Goal: Navigation & Orientation: Find specific page/section

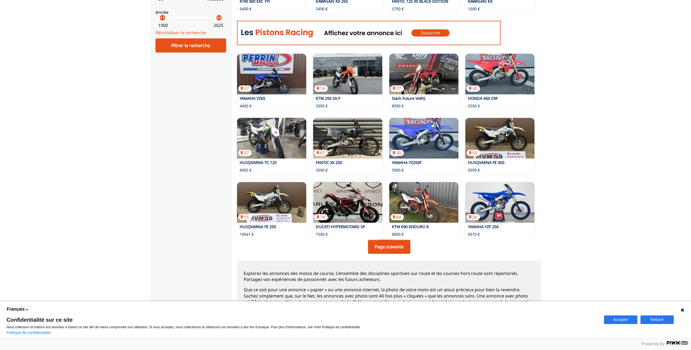
scroll to position [254, 0]
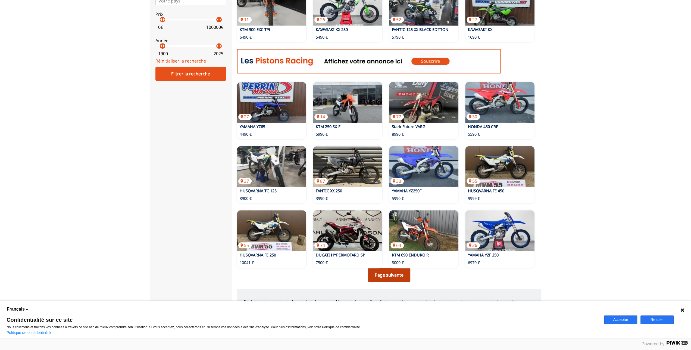
click at [392, 268] on link "Page suivante" at bounding box center [389, 275] width 42 height 14
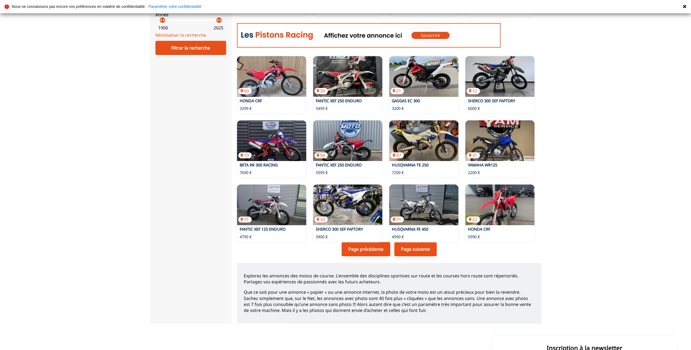
scroll to position [282, 0]
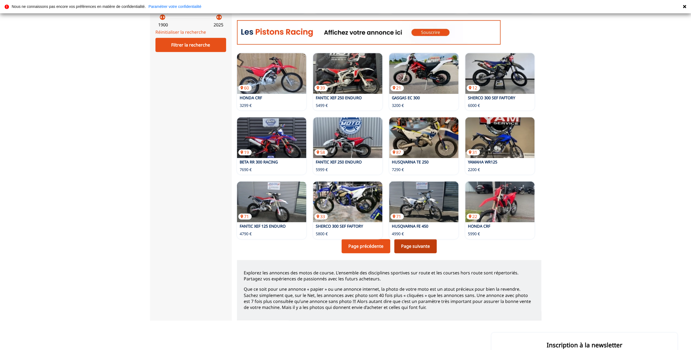
click at [419, 243] on link "Page suivante" at bounding box center [415, 246] width 42 height 14
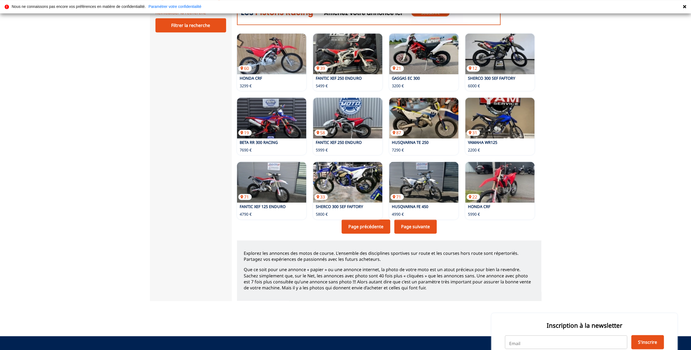
scroll to position [311, 0]
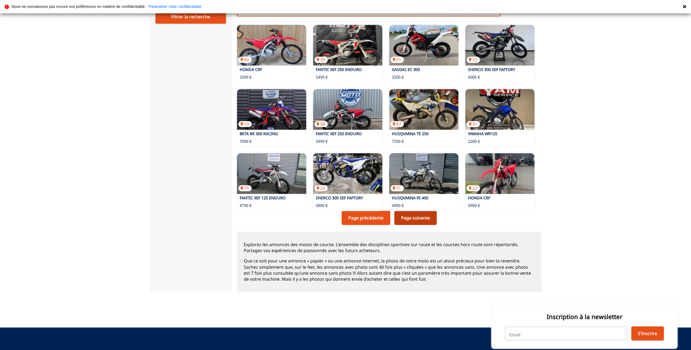
click at [418, 212] on link "Page suivante" at bounding box center [415, 217] width 42 height 14
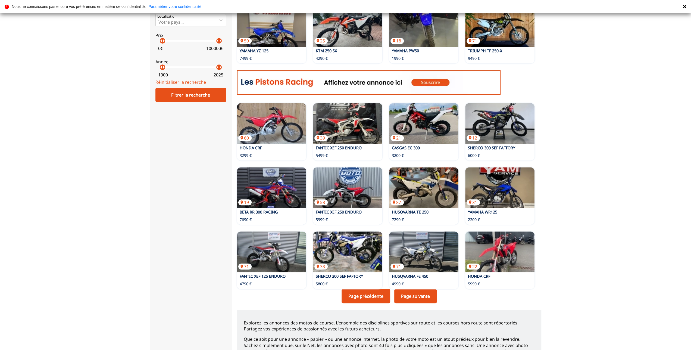
scroll to position [254, 0]
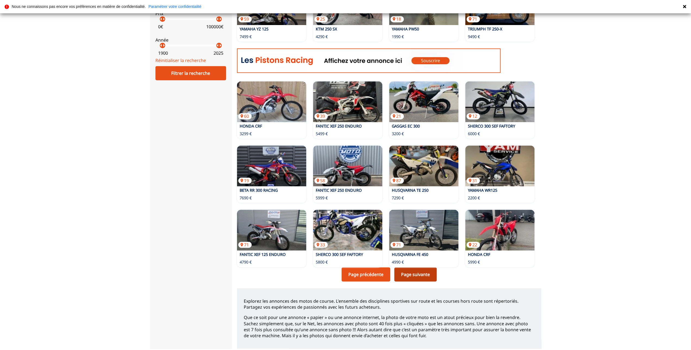
click at [414, 269] on link "Page suivante" at bounding box center [415, 274] width 42 height 14
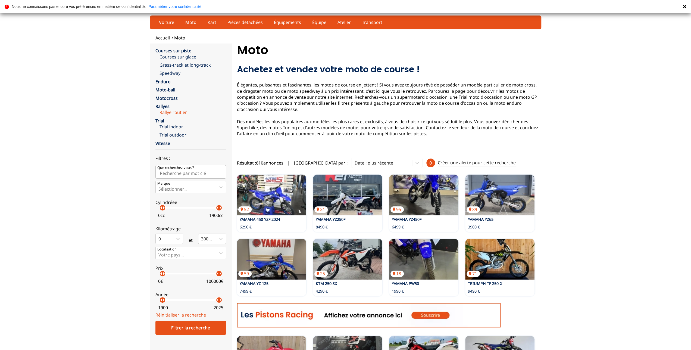
click at [174, 113] on link "Rallye routier" at bounding box center [192, 112] width 67 height 6
